Goal: Task Accomplishment & Management: Use online tool/utility

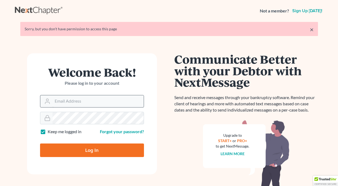
click at [85, 101] on input "Email Address" at bounding box center [97, 101] width 91 height 12
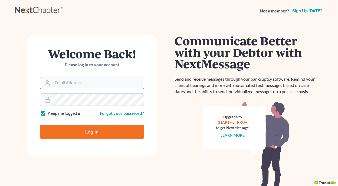
click at [95, 85] on input "Email Address" at bounding box center [97, 83] width 91 height 12
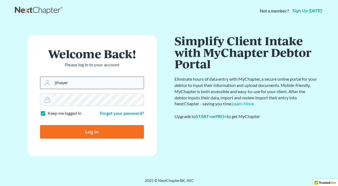
type input "jthayer@neattys.com"
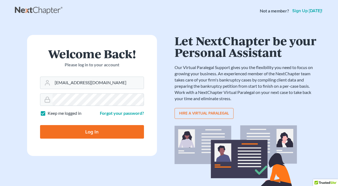
click at [73, 129] on input "Log In" at bounding box center [92, 132] width 104 height 14
type input "Thinking..."
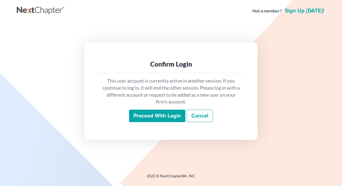
click at [167, 117] on input "Proceed with login" at bounding box center [157, 115] width 56 height 12
